Goal: Information Seeking & Learning: Learn about a topic

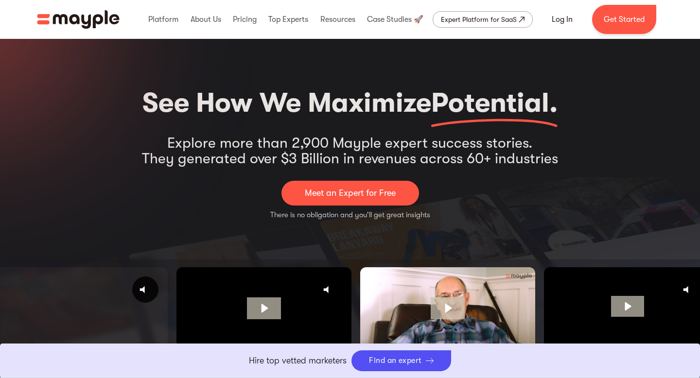
select select "Professional Services"
select select "Marketing Strategy"
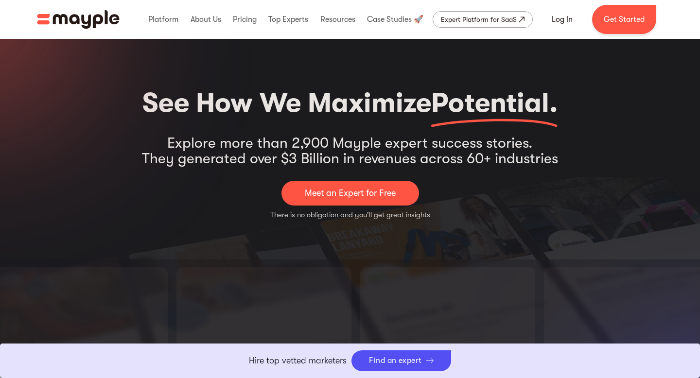
scroll to position [429, 0]
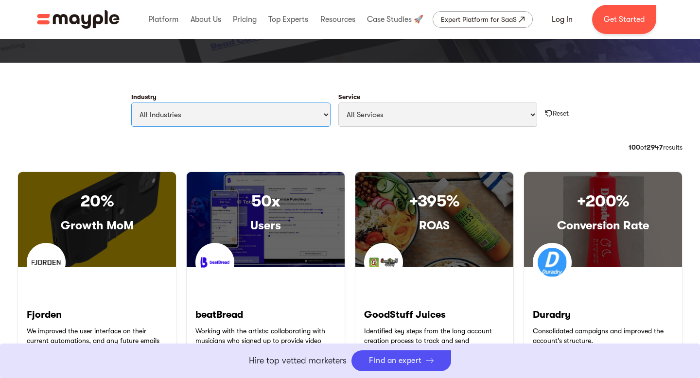
click at [280, 117] on select "All Industries Travel & Leisure Nonprofit & Government Automotive & Transportat…" at bounding box center [230, 115] width 199 height 24
select select "Style & Fashion"
click at [131, 103] on select "All Industries Travel & Leisure Nonprofit & Government Automotive & Transportat…" at bounding box center [230, 115] width 199 height 24
click at [457, 114] on select "All Services Paid Ads Email Marketing SEO CRO Social Media Management Marketing…" at bounding box center [437, 115] width 199 height 24
select select "Marketing Strategy"
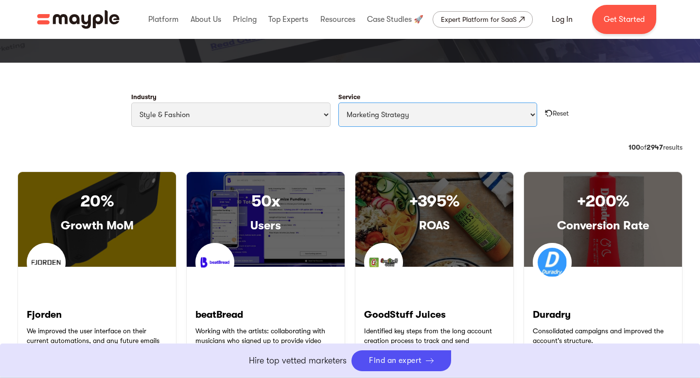
click at [338, 103] on select "All Services Paid Ads Email Marketing SEO CRO Social Media Management Marketing…" at bounding box center [437, 115] width 199 height 24
